Goal: Information Seeking & Learning: Learn about a topic

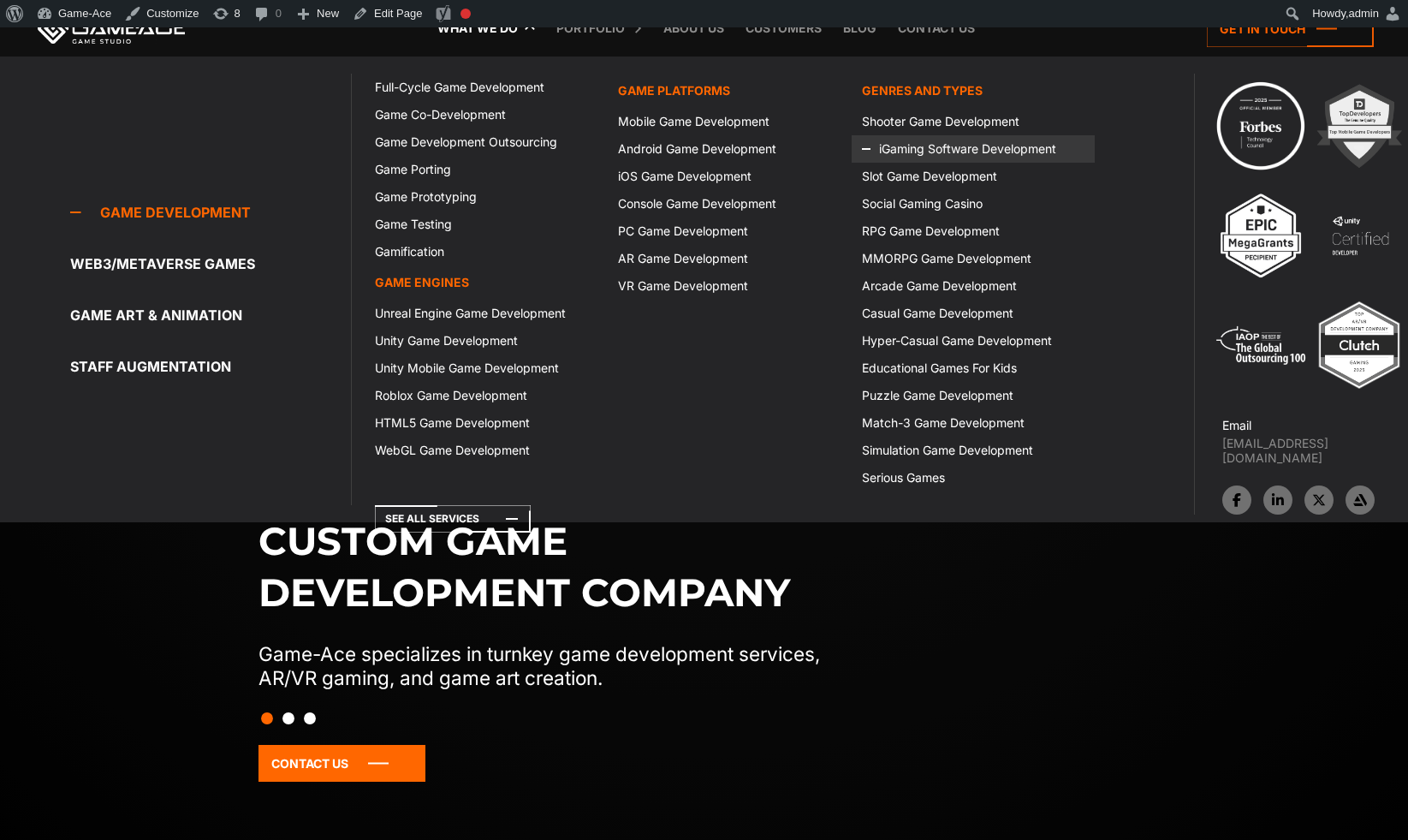
click at [912, 147] on link "iGaming Software Development" at bounding box center [973, 149] width 243 height 27
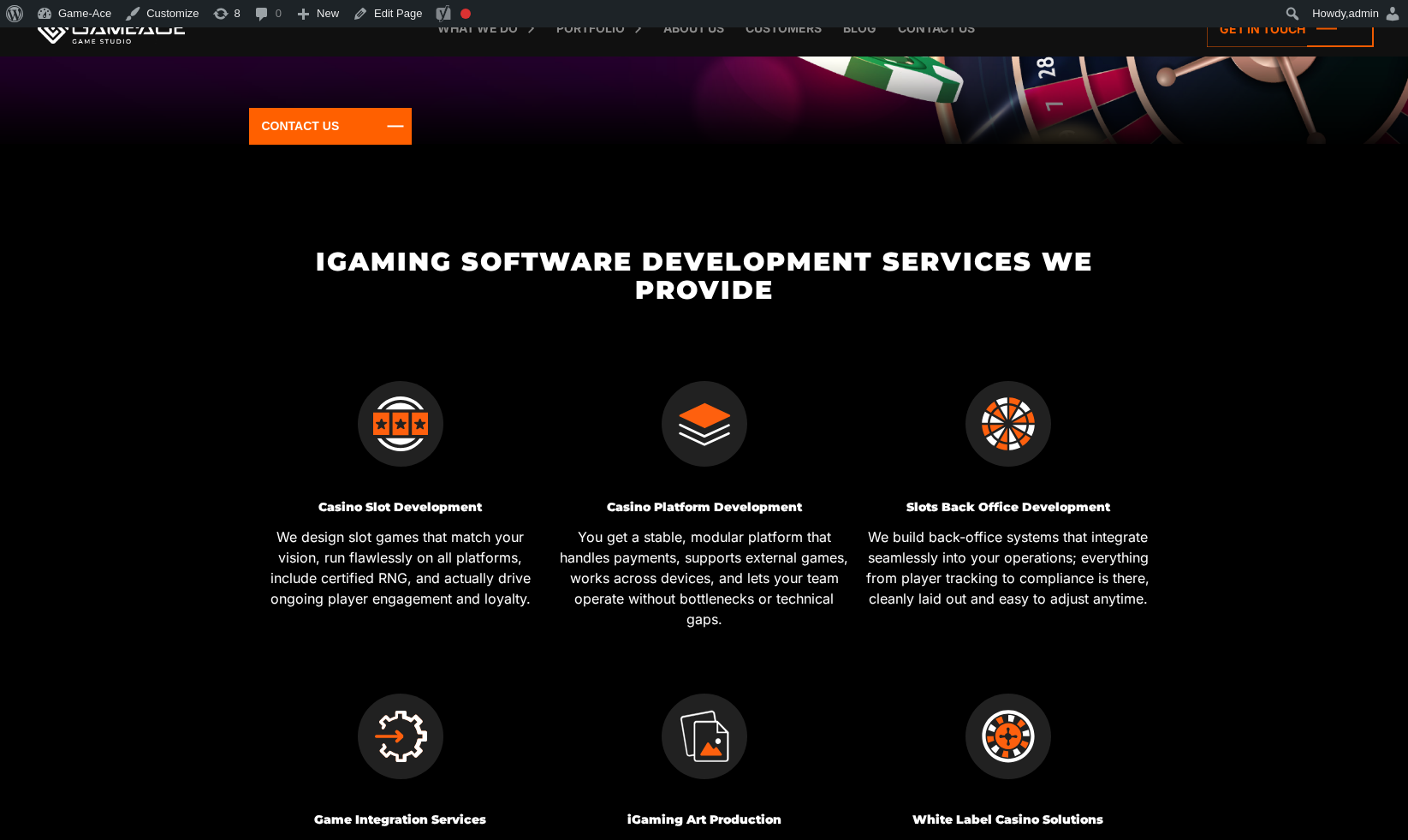
scroll to position [52, 0]
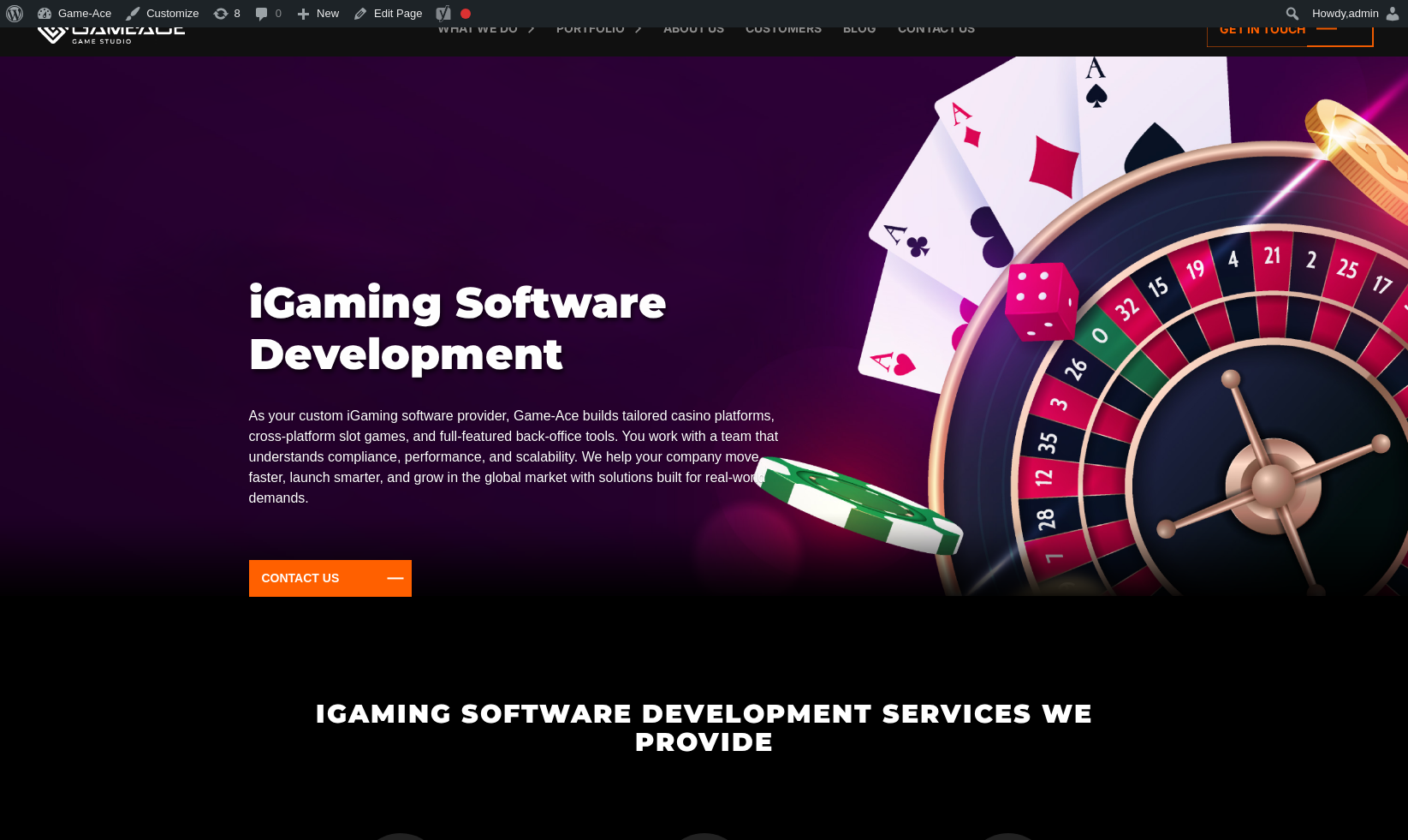
click at [537, 460] on p "As your custom iGaming software provider, Game-Ace builds tailored casino platf…" at bounding box center [522, 457] width 546 height 103
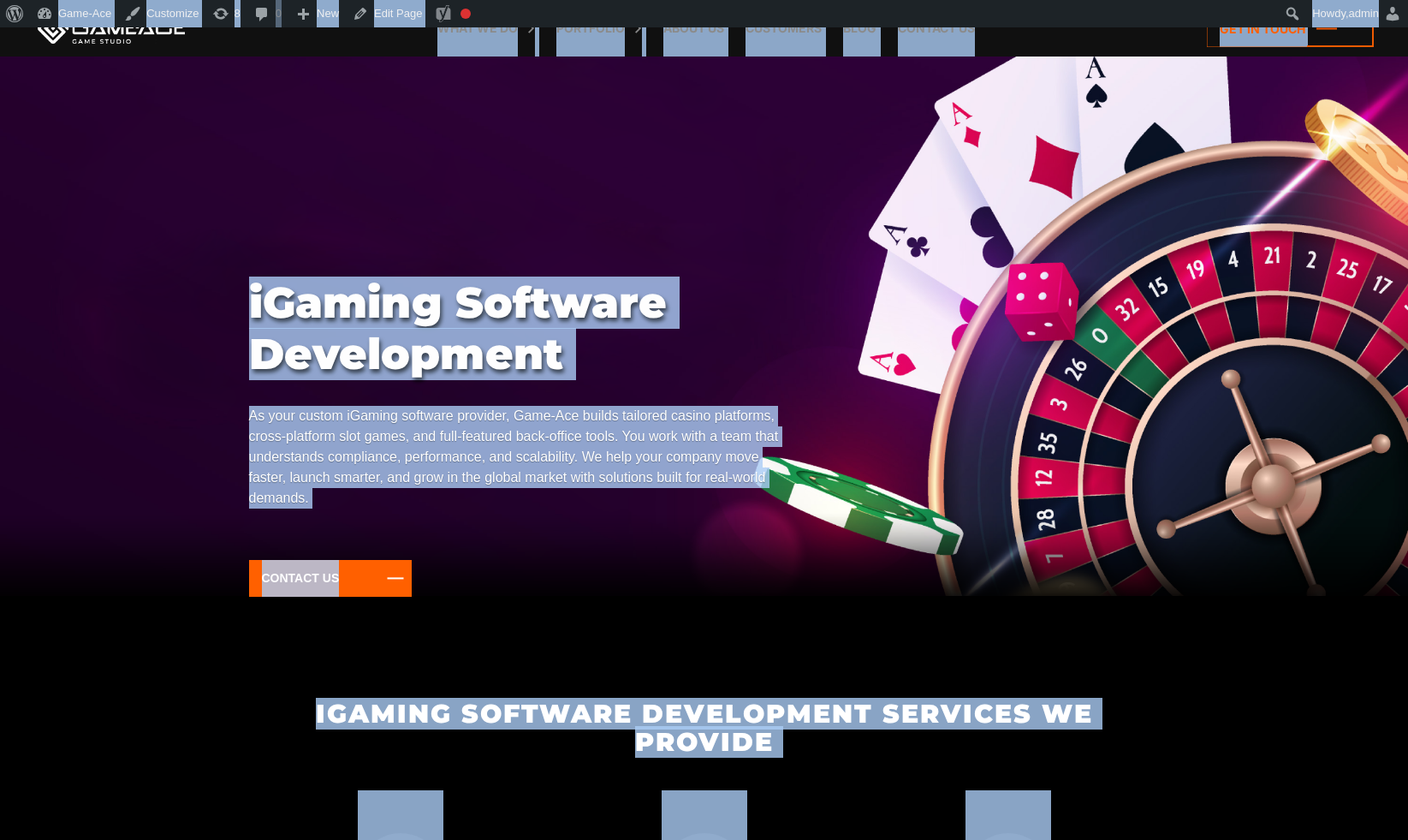
copy body "iGaming Software Development As your custom iGaming software provider, Game-Ace…"
click at [1146, 243] on div at bounding box center [704, 314] width 1408 height 563
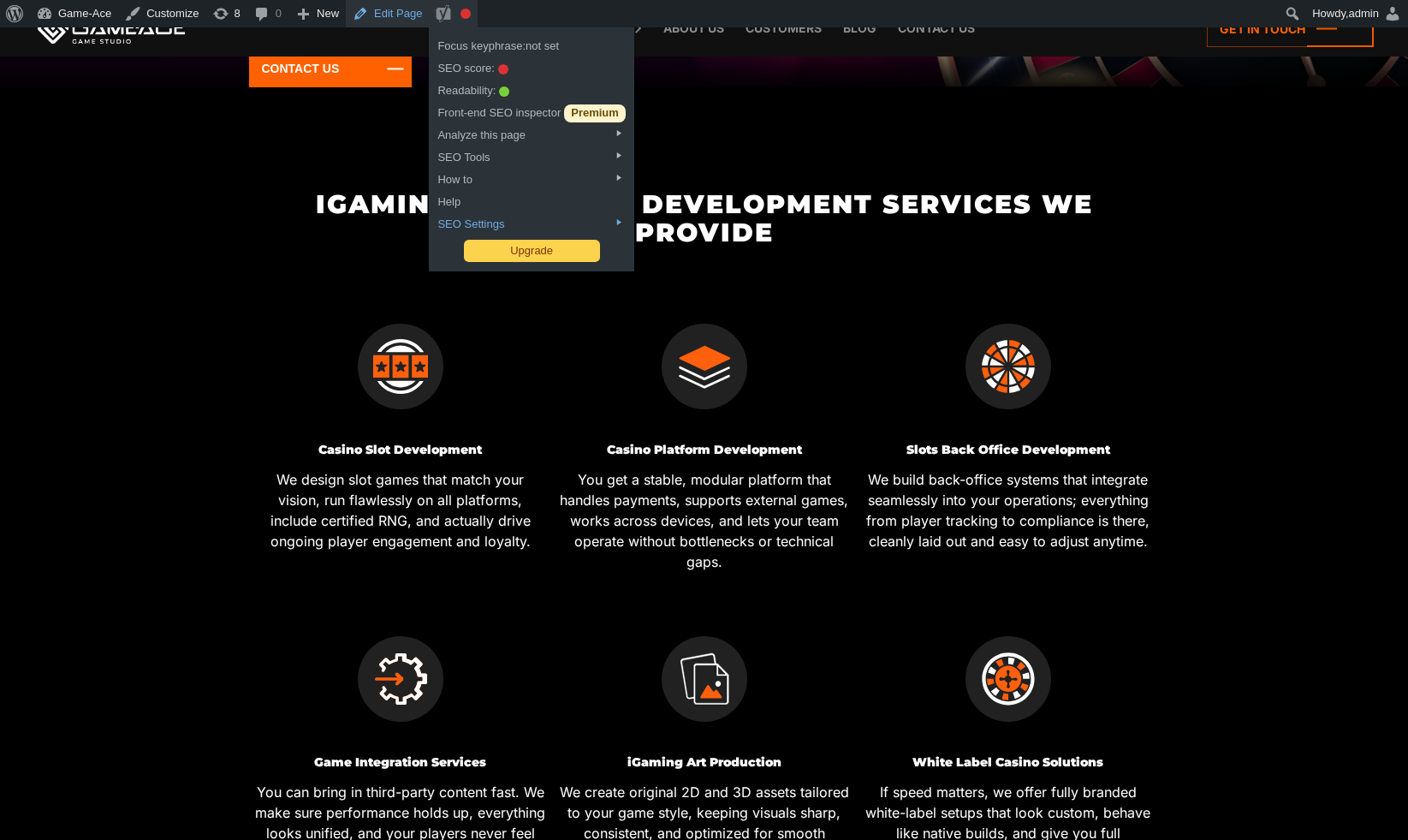
scroll to position [882, 0]
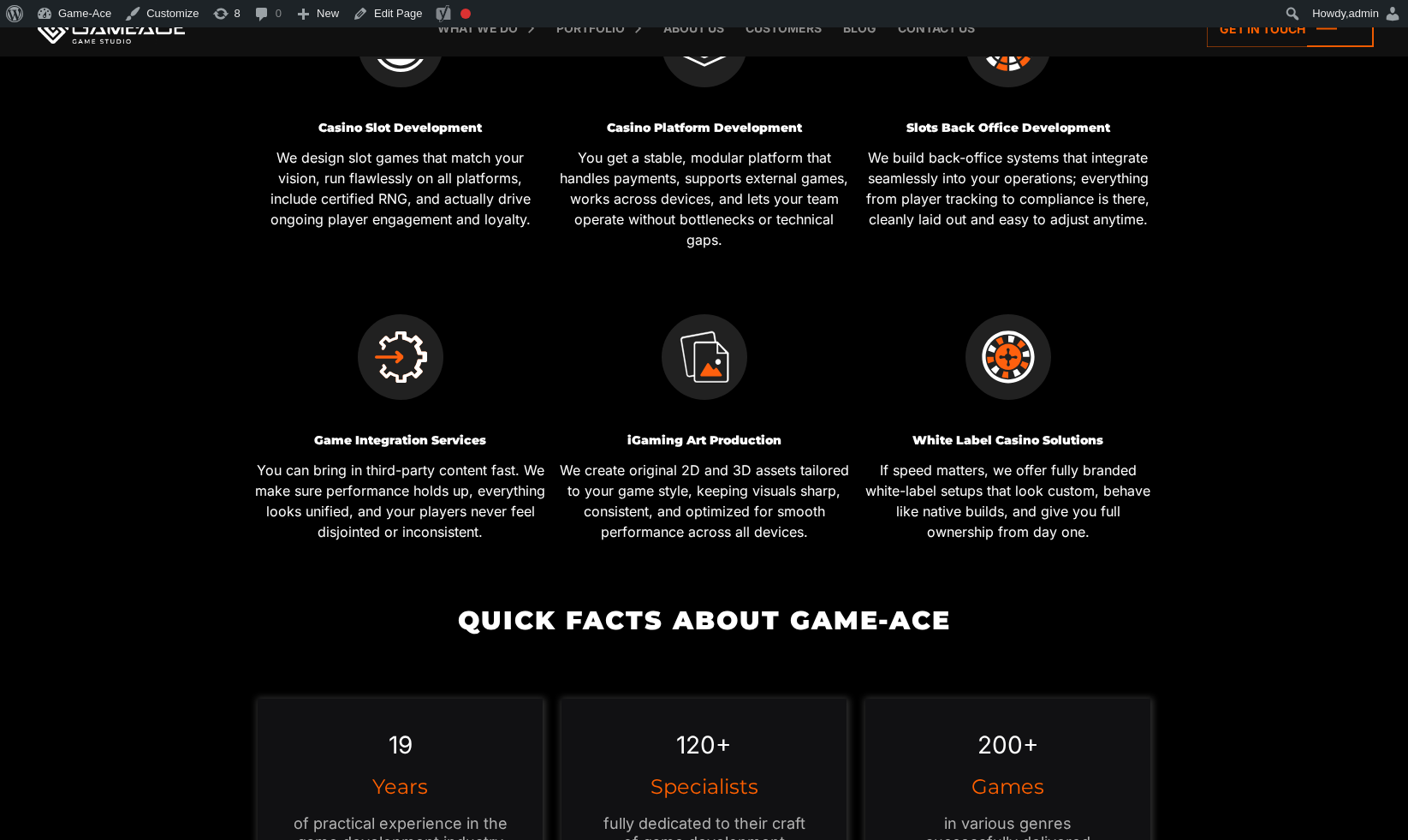
click at [343, 274] on div at bounding box center [400, 344] width 291 height 145
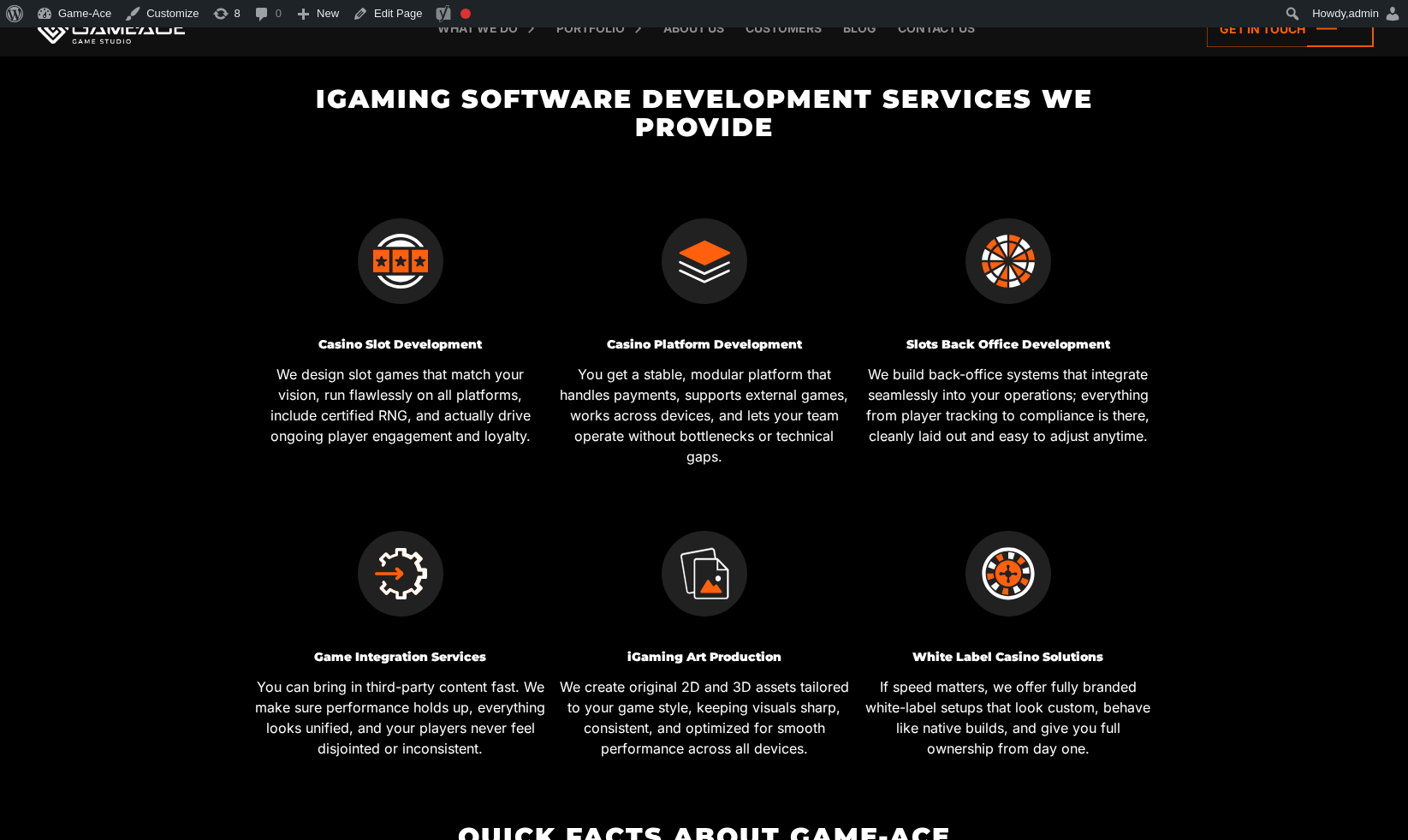
click at [346, 258] on div at bounding box center [400, 247] width 291 height 145
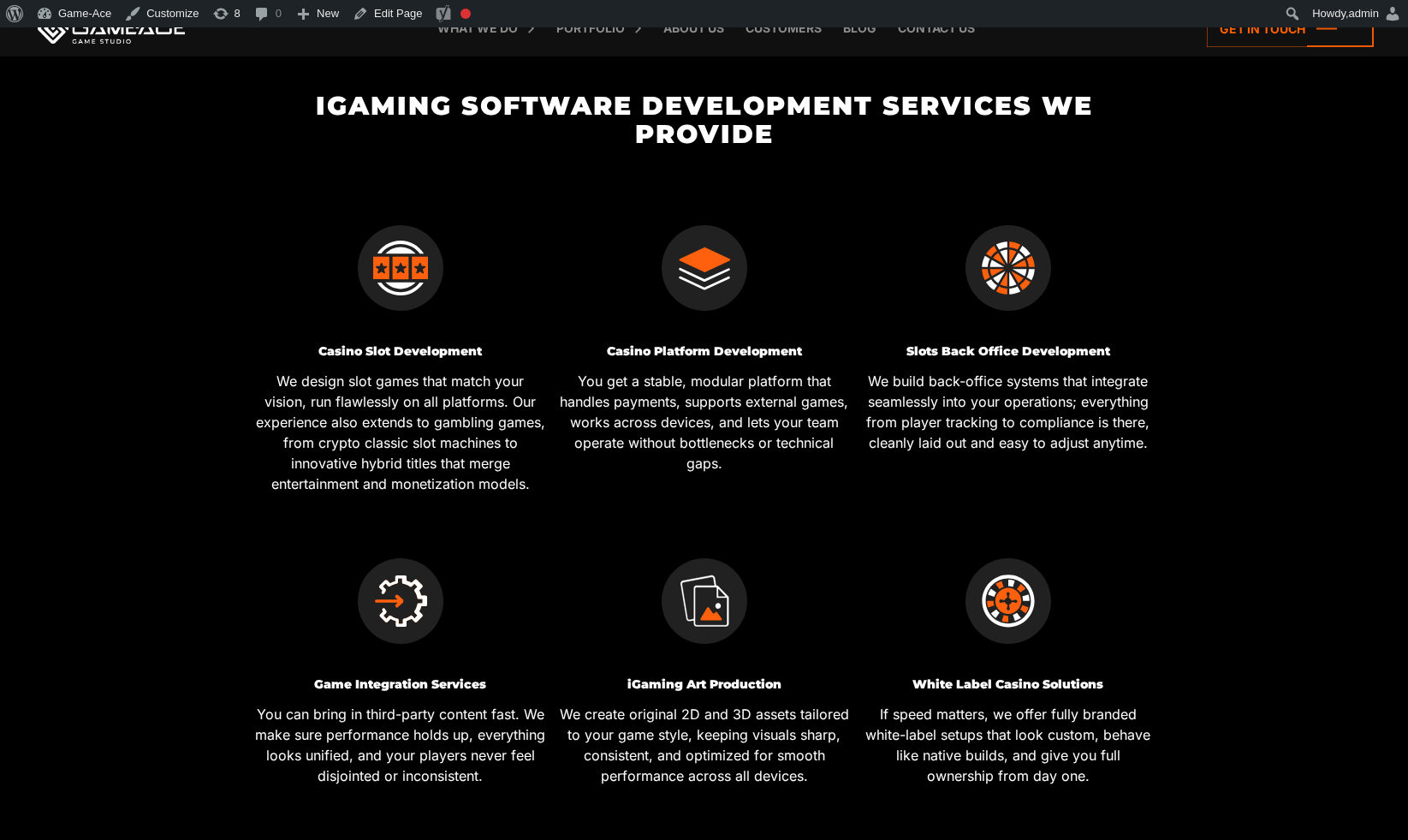
scroll to position [626, 0]
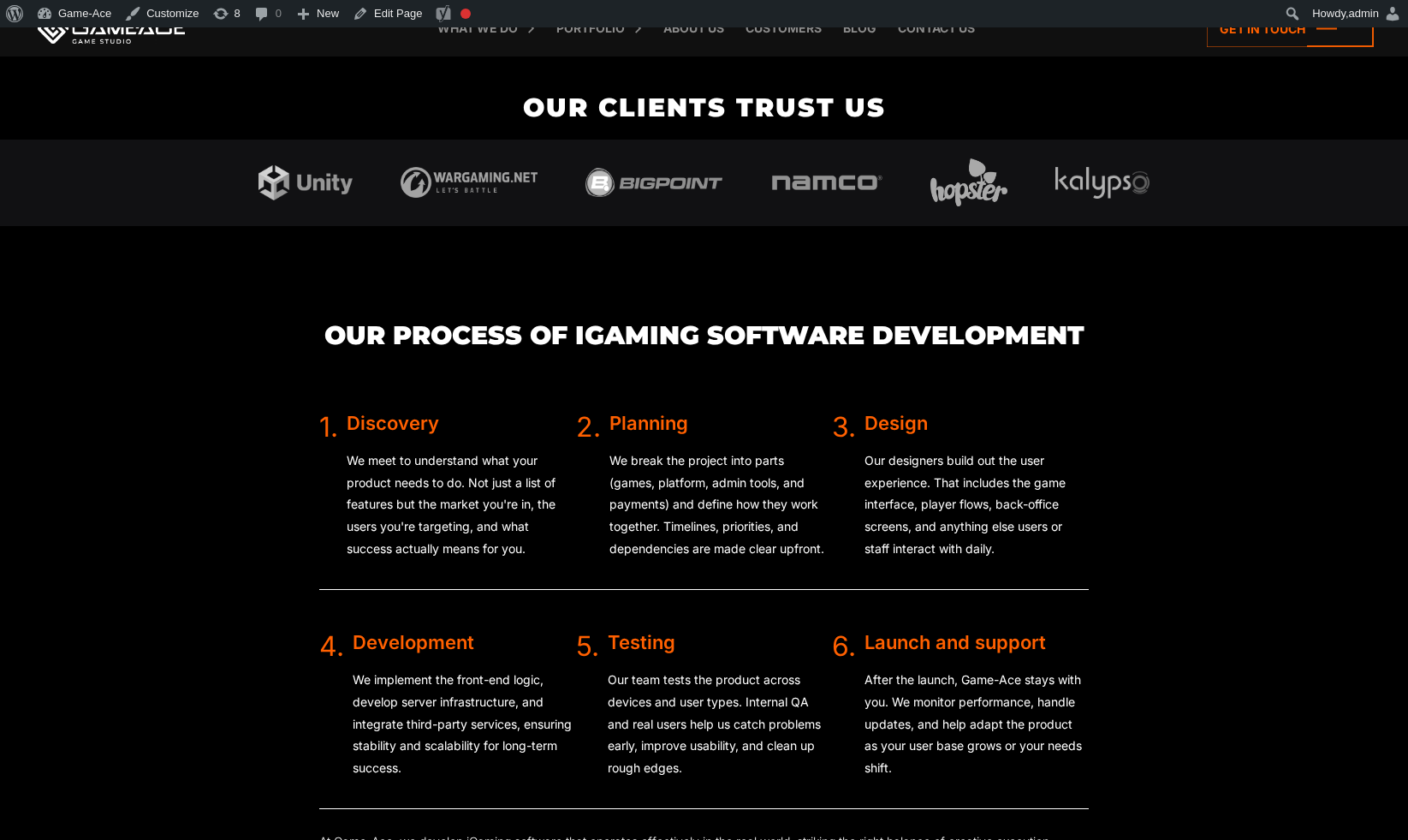
scroll to position [3235, 0]
